Goal: Task Accomplishment & Management: Manage account settings

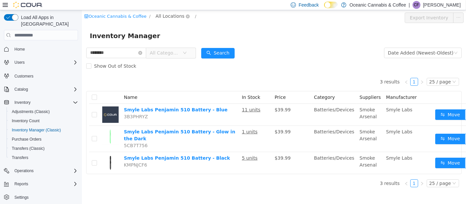
click at [163, 13] on span "All Locations" at bounding box center [169, 15] width 29 height 7
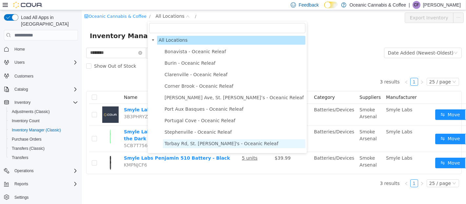
click at [204, 141] on span "Torbay Rd, St. John's - Oceanic Releaf" at bounding box center [221, 143] width 114 height 5
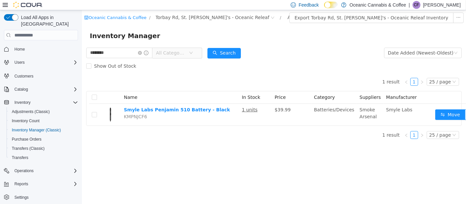
click at [264, 64] on div "Show Out of Stock" at bounding box center [274, 65] width 376 height 13
click at [231, 53] on button "Search" at bounding box center [223, 53] width 33 height 10
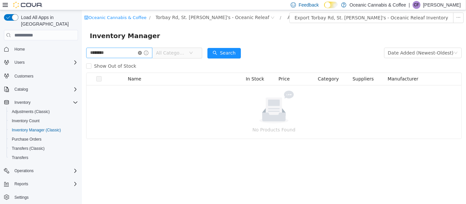
click at [142, 54] on icon "icon: close-circle" at bounding box center [140, 53] width 4 height 4
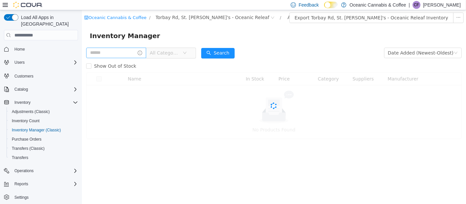
click at [166, 54] on span "All Categories" at bounding box center [164, 52] width 30 height 7
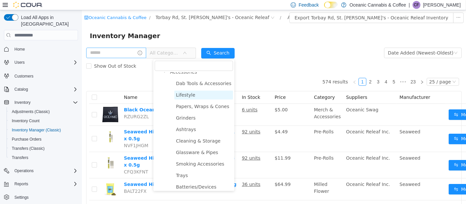
scroll to position [397, 0]
click at [200, 151] on span "Glassware & Pipes" at bounding box center [197, 151] width 42 height 5
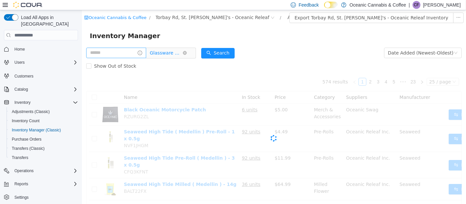
click at [175, 54] on span "Glassware & Pipes" at bounding box center [165, 53] width 33 height 10
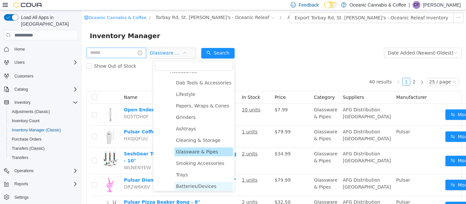
click at [191, 183] on span "Batteries/Devices" at bounding box center [196, 185] width 40 height 5
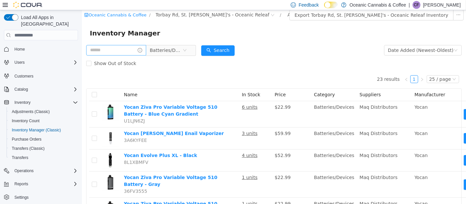
scroll to position [0, 0]
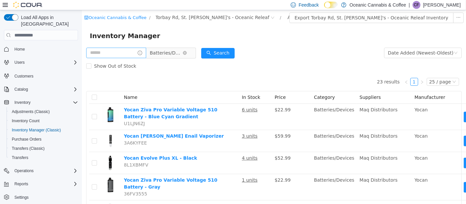
click at [174, 54] on span "Batteries/Devices" at bounding box center [165, 53] width 33 height 10
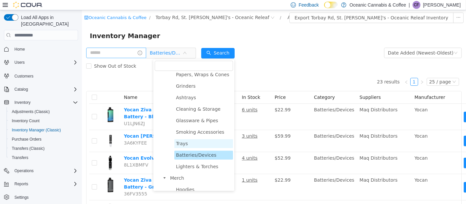
scroll to position [428, 0]
click at [201, 169] on span "Lighters & Torches" at bounding box center [203, 166] width 59 height 9
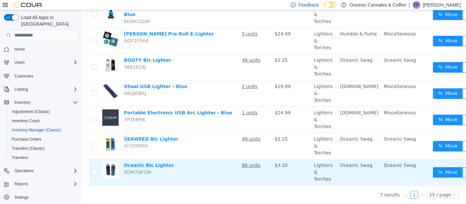
scroll to position [0, 0]
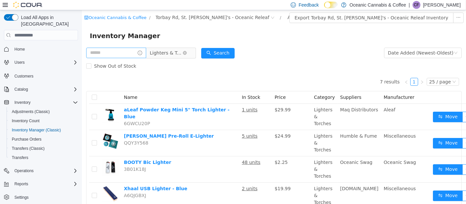
click at [171, 56] on span "Lighters & Torches" at bounding box center [165, 53] width 33 height 10
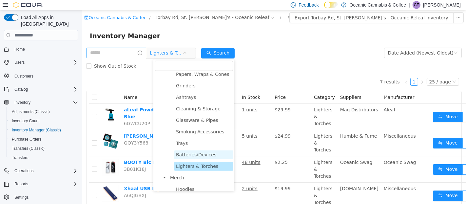
click at [187, 153] on span "Batteries/Devices" at bounding box center [196, 154] width 40 height 5
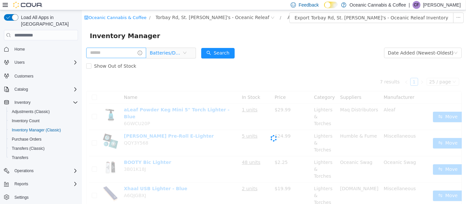
drag, startPoint x: 173, startPoint y: 57, endPoint x: 175, endPoint y: 64, distance: 6.9
click at [173, 58] on span "Batteries/Devices" at bounding box center [165, 53] width 33 height 10
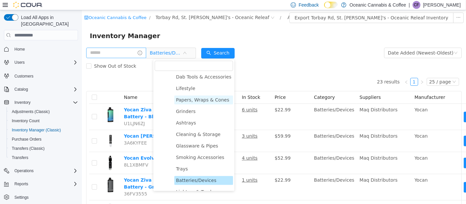
scroll to position [403, 0]
click at [196, 101] on span "Papers, Wraps & Cones" at bounding box center [202, 99] width 53 height 5
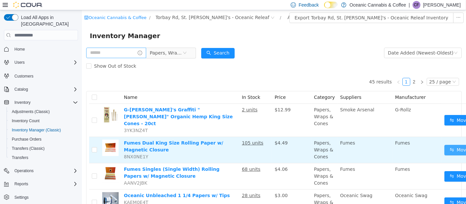
click at [444, 147] on button "Move" at bounding box center [459, 150] width 30 height 10
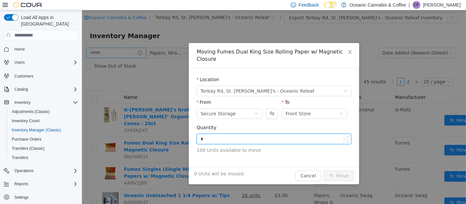
click at [223, 134] on input "*" at bounding box center [274, 139] width 154 height 10
type input "***"
click at [324, 170] on button "Move" at bounding box center [339, 175] width 30 height 10
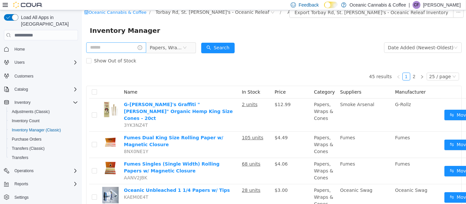
scroll to position [0, 0]
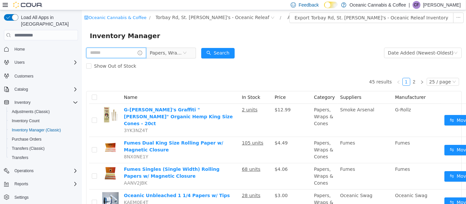
click at [127, 49] on input "text" at bounding box center [116, 53] width 60 height 10
type input "**********"
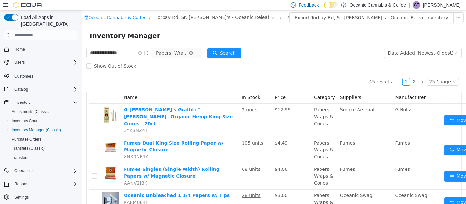
click at [193, 53] on icon "icon: close-circle" at bounding box center [191, 53] width 4 height 4
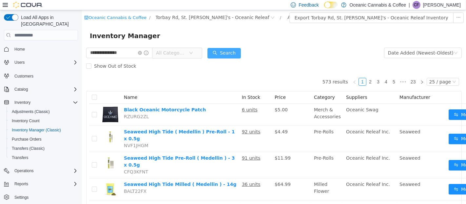
click at [233, 54] on button "Search" at bounding box center [223, 53] width 33 height 10
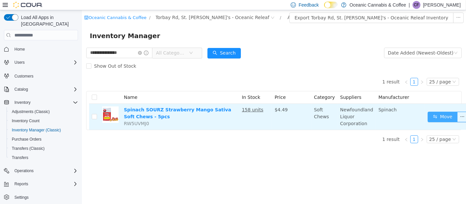
click at [427, 114] on button "Move" at bounding box center [442, 116] width 30 height 10
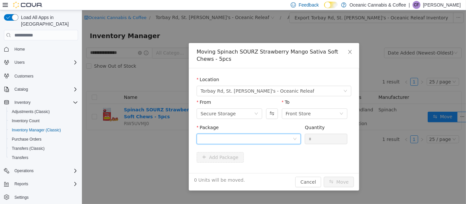
click at [249, 139] on div at bounding box center [246, 139] width 92 height 10
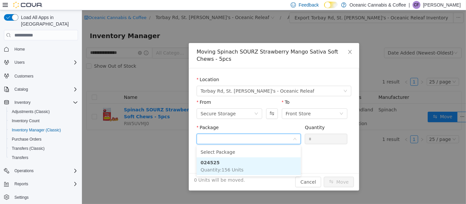
click at [236, 167] on span "Quantity : 156 Units" at bounding box center [221, 169] width 43 height 5
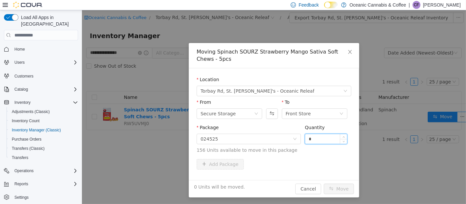
click at [317, 139] on input "*" at bounding box center [326, 139] width 42 height 10
type input "**"
click at [345, 191] on button "Move" at bounding box center [339, 188] width 30 height 10
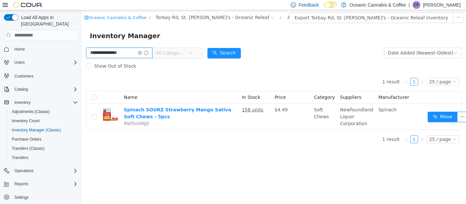
click at [140, 55] on input "**********" at bounding box center [119, 53] width 66 height 10
type input "*"
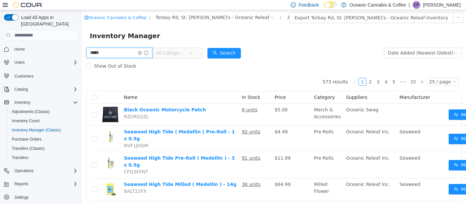
type input "**********"
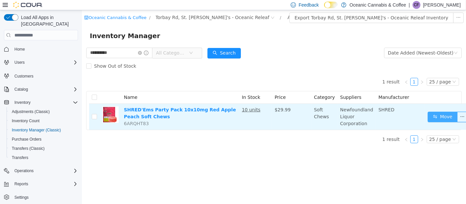
click at [428, 117] on button "Move" at bounding box center [442, 116] width 30 height 10
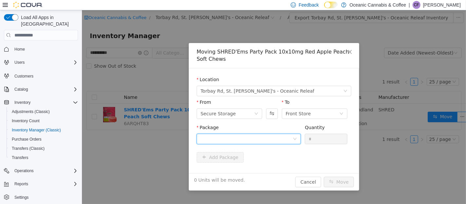
click at [265, 142] on div at bounding box center [246, 139] width 92 height 10
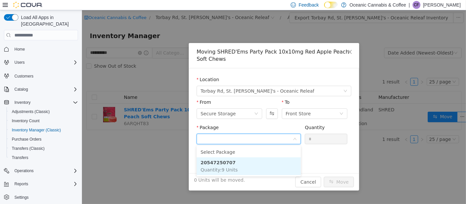
click at [254, 168] on li "20547250707 Quantity : 9 Units" at bounding box center [248, 166] width 104 height 18
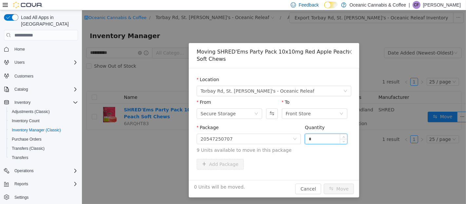
click at [327, 134] on input "*" at bounding box center [326, 139] width 42 height 10
type input "**"
click at [324, 183] on button "Move" at bounding box center [339, 188] width 30 height 10
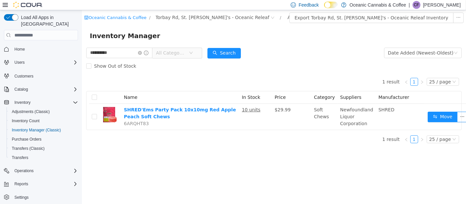
click at [160, 73] on div "1 result 1 25 / page Name In Stock Price Category Suppliers Manufacturer SHRED'…" at bounding box center [274, 100] width 376 height 57
click at [217, 52] on button "Search" at bounding box center [223, 53] width 33 height 10
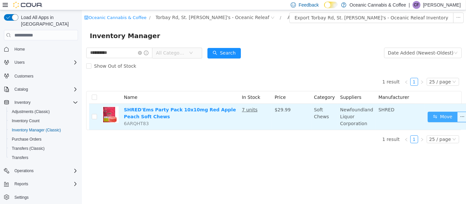
click at [433, 114] on button "Move" at bounding box center [442, 116] width 30 height 10
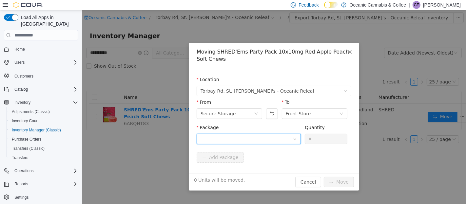
click at [239, 141] on div at bounding box center [246, 139] width 92 height 10
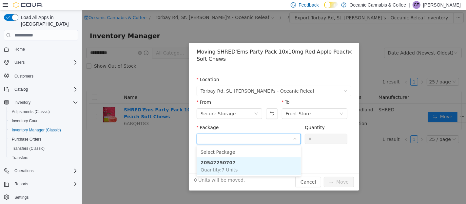
click at [240, 164] on li "20547250707 Quantity : 7 Units" at bounding box center [248, 166] width 104 height 18
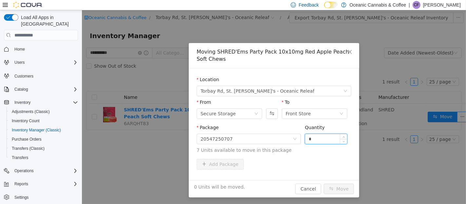
click at [312, 136] on input "*" at bounding box center [326, 139] width 42 height 10
type input "**"
click at [324, 183] on button "Move" at bounding box center [339, 188] width 30 height 10
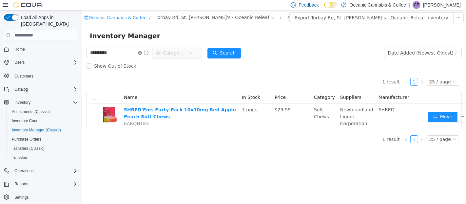
click at [142, 52] on icon "icon: close-circle" at bounding box center [140, 53] width 4 height 4
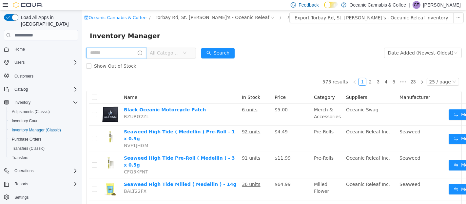
click at [126, 56] on input "text" at bounding box center [116, 53] width 60 height 10
type input "**********"
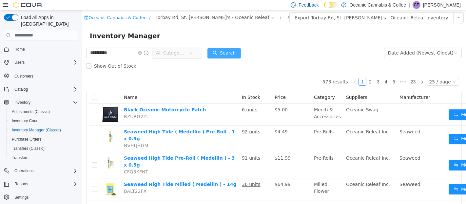
click at [226, 51] on button "Search" at bounding box center [223, 53] width 33 height 10
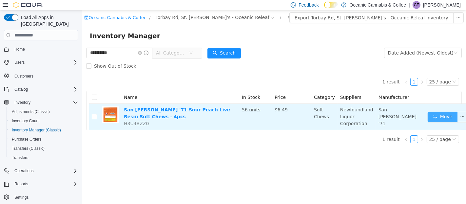
click at [430, 118] on button "Move" at bounding box center [442, 116] width 30 height 10
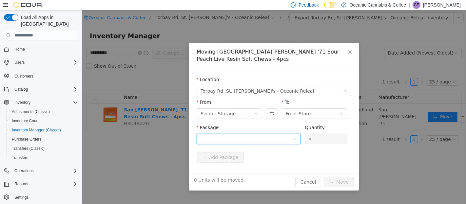
click at [262, 134] on div at bounding box center [246, 139] width 92 height 10
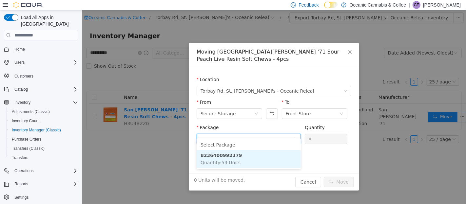
click at [261, 160] on li "8236400992379 Quantity : 54 Units" at bounding box center [248, 159] width 104 height 18
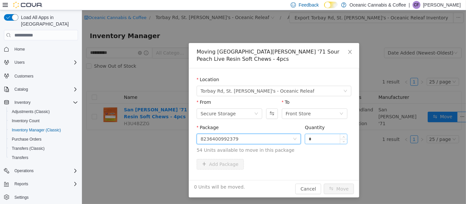
click at [333, 134] on input "*" at bounding box center [326, 139] width 42 height 10
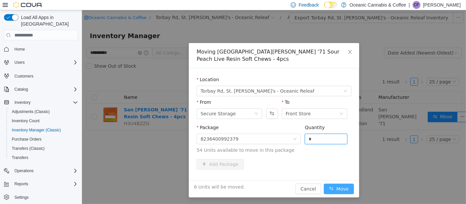
type input "*"
click at [346, 183] on button "Move" at bounding box center [339, 188] width 30 height 10
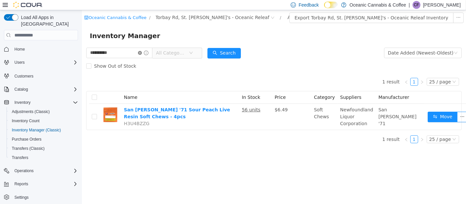
click at [142, 52] on icon "icon: close-circle" at bounding box center [140, 53] width 4 height 4
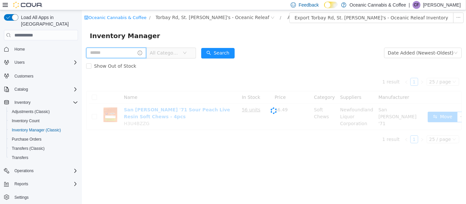
click at [125, 52] on input "text" at bounding box center [116, 53] width 60 height 10
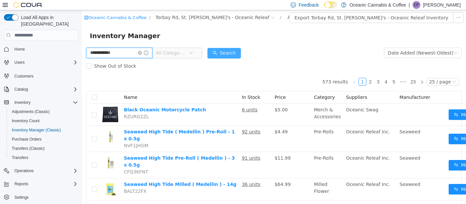
type input "**********"
click at [236, 50] on button "Search" at bounding box center [223, 53] width 33 height 10
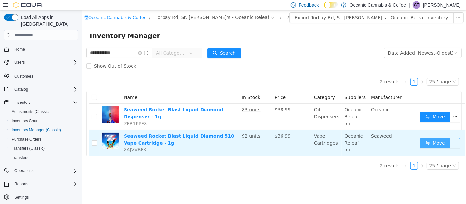
click at [431, 142] on button "Move" at bounding box center [435, 143] width 30 height 10
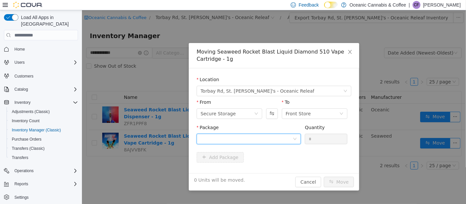
click at [281, 139] on div at bounding box center [246, 139] width 92 height 10
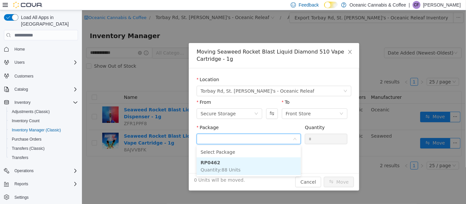
click at [274, 169] on li "RP0462 Quantity : 88 Units" at bounding box center [248, 166] width 104 height 18
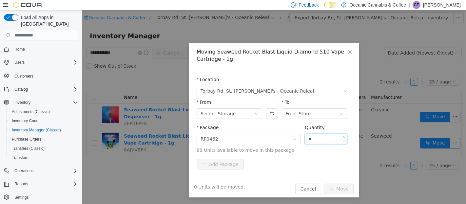
click at [327, 137] on input "*" at bounding box center [326, 139] width 42 height 10
type input "**"
click at [343, 189] on button "Move" at bounding box center [339, 188] width 30 height 10
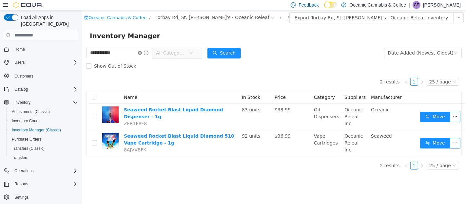
click at [142, 52] on icon "icon: close-circle" at bounding box center [140, 53] width 4 height 4
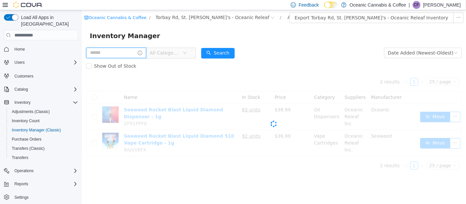
click at [132, 51] on input "text" at bounding box center [116, 53] width 60 height 10
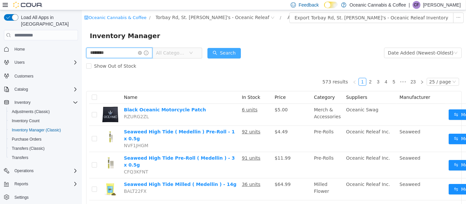
type input "********"
click at [221, 52] on button "Search" at bounding box center [223, 53] width 33 height 10
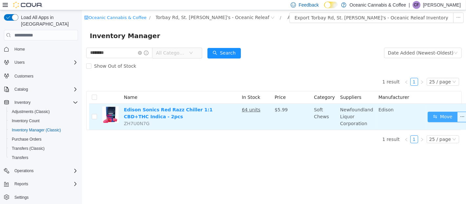
click at [444, 116] on button "Move" at bounding box center [442, 116] width 30 height 10
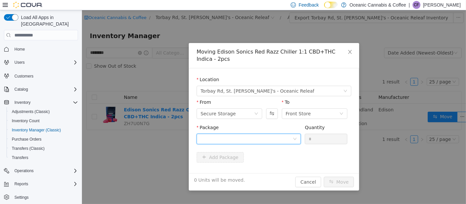
click at [252, 136] on div at bounding box center [246, 139] width 92 height 10
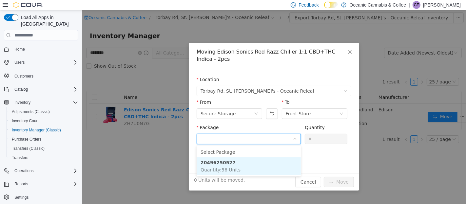
click at [243, 160] on li "20496250527 Quantity : 56 Units" at bounding box center [248, 166] width 104 height 18
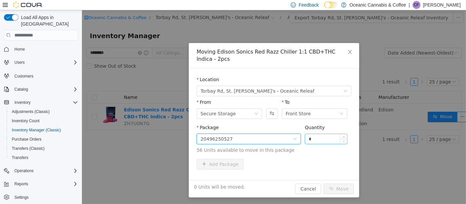
click at [324, 137] on input "*" at bounding box center [326, 139] width 42 height 10
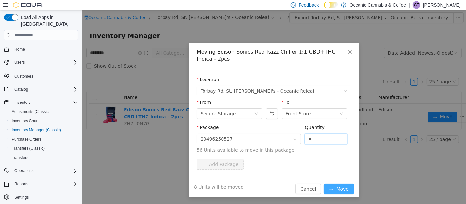
type input "*"
click at [336, 188] on button "Move" at bounding box center [339, 188] width 30 height 10
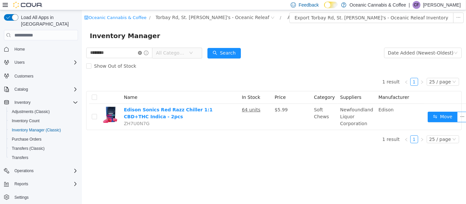
click at [146, 50] on span at bounding box center [143, 52] width 10 height 5
click at [142, 51] on icon "icon: close-circle" at bounding box center [140, 53] width 4 height 4
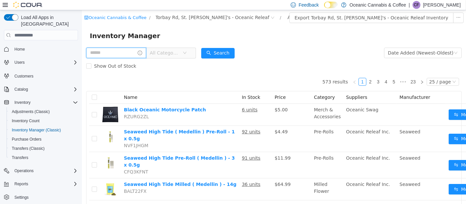
click at [123, 51] on input "text" at bounding box center [116, 53] width 60 height 10
type input "**********"
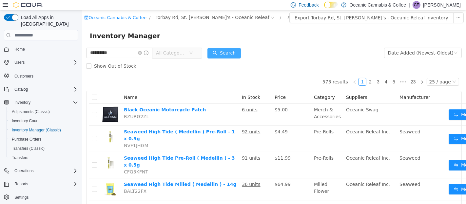
click at [241, 52] on button "Search" at bounding box center [223, 53] width 33 height 10
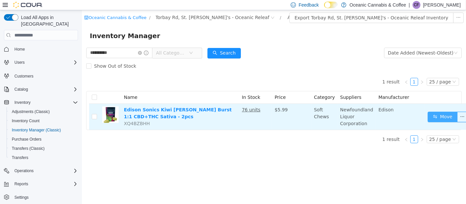
click at [433, 114] on button "Move" at bounding box center [442, 116] width 30 height 10
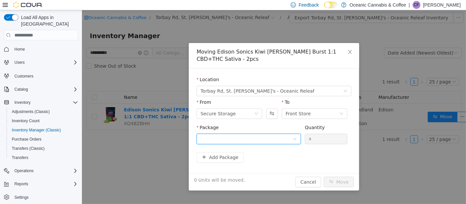
click at [263, 134] on div at bounding box center [246, 139] width 92 height 10
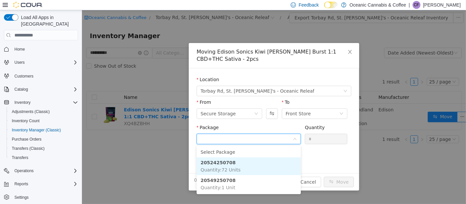
click at [257, 160] on li "20524250708 Quantity : 72 Units" at bounding box center [248, 166] width 104 height 18
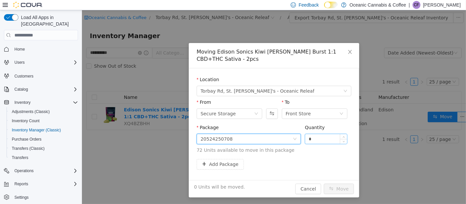
click at [317, 138] on input "*" at bounding box center [326, 139] width 42 height 10
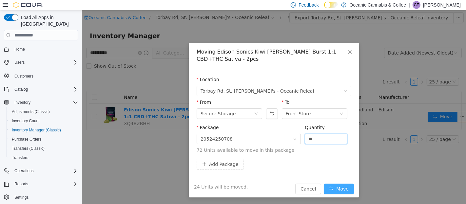
type input "**"
click at [342, 186] on button "Move" at bounding box center [339, 188] width 30 height 10
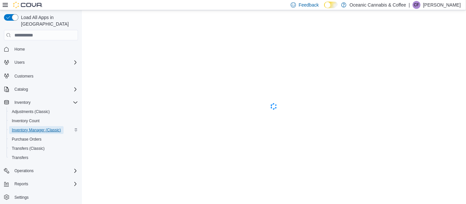
click at [33, 127] on span "Inventory Manager (Classic)" at bounding box center [36, 129] width 49 height 5
